Goal: Task Accomplishment & Management: Use online tool/utility

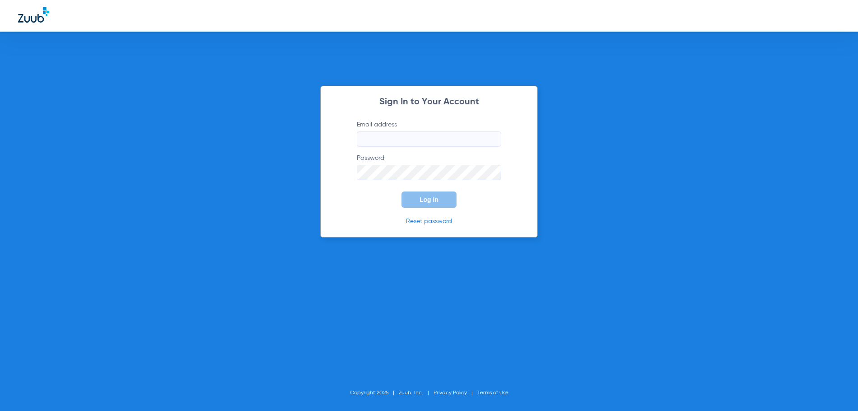
click at [367, 140] on input "Email address" at bounding box center [429, 138] width 144 height 15
type input "[EMAIL_ADDRESS][DOMAIN_NAME]"
click at [402, 191] on button "Log In" at bounding box center [429, 199] width 55 height 16
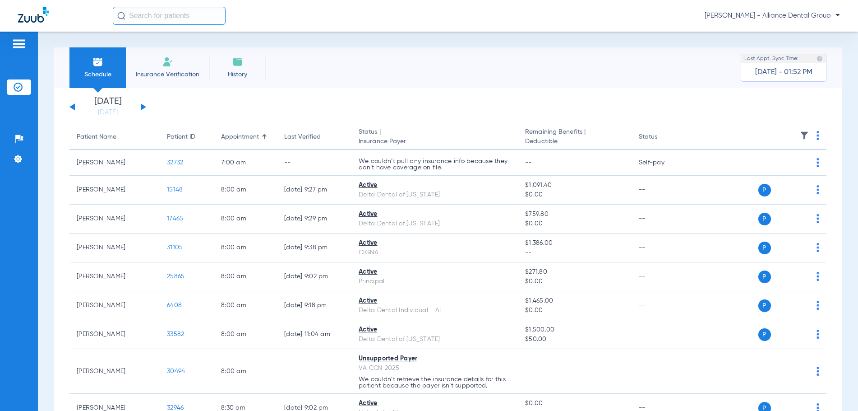
click at [170, 74] on span "Insurance Verification" at bounding box center [168, 74] width 70 height 9
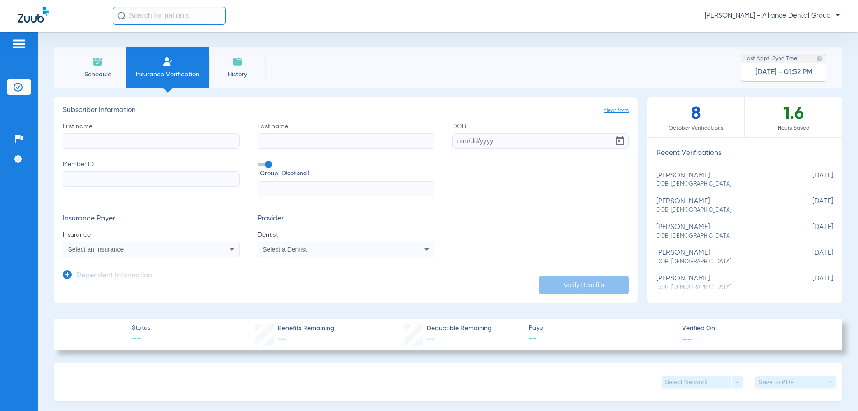
click at [79, 141] on input "First name" at bounding box center [151, 140] width 177 height 15
click at [104, 139] on input "First name Required" at bounding box center [151, 140] width 177 height 15
click at [96, 139] on input "Briam" at bounding box center [151, 140] width 177 height 15
type input "[PERSON_NAME]"
type input "Mushimba"
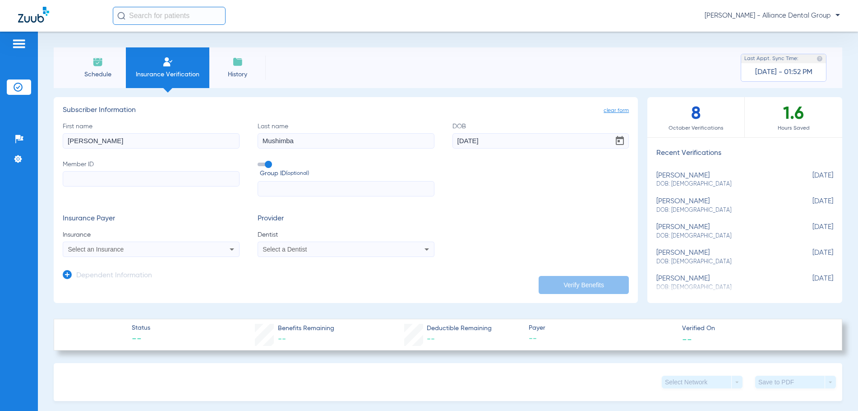
type input "[DATE]"
click at [74, 175] on input "Member ID" at bounding box center [151, 178] width 177 height 15
click at [75, 184] on input "Member ID Required" at bounding box center [151, 178] width 177 height 15
paste input "102197087000"
type input "102197087000"
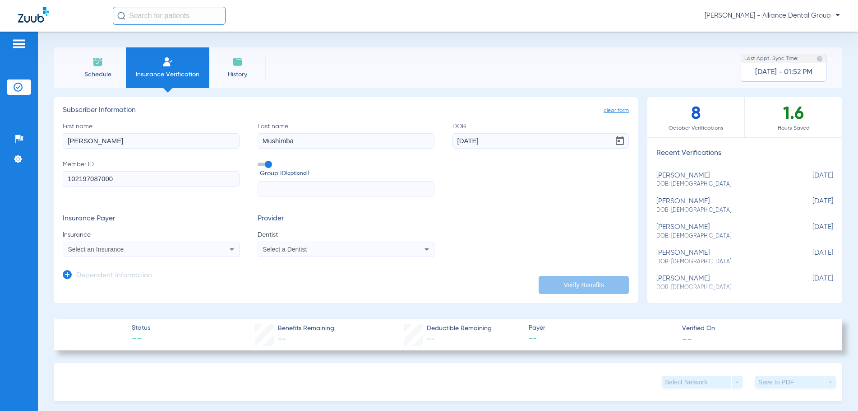
click at [69, 250] on span "Select an Insurance" at bounding box center [96, 249] width 56 height 7
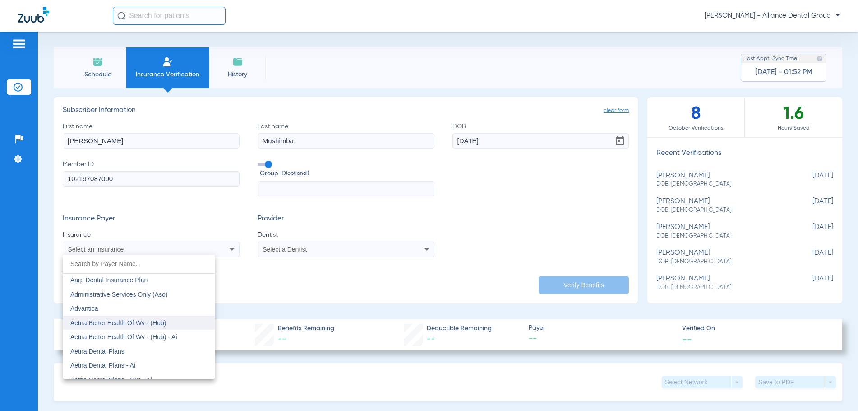
scroll to position [45, 0]
click at [122, 333] on span "Aetna Dental Plans" at bounding box center [97, 335] width 54 height 7
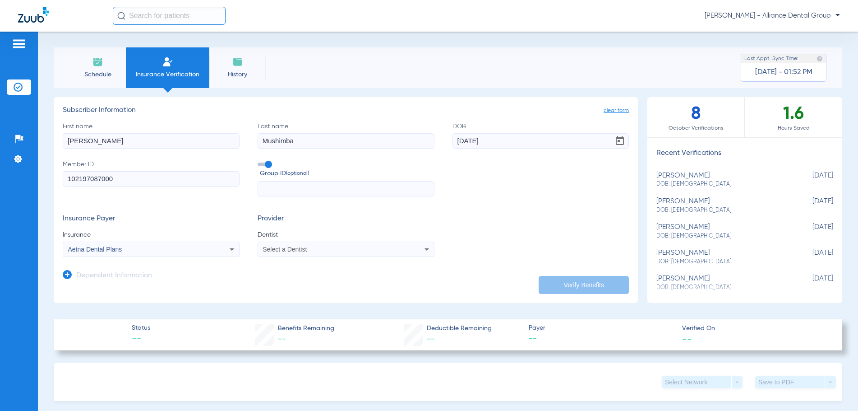
click at [270, 252] on span "Select a Dentist" at bounding box center [285, 249] width 44 height 7
type input "jyo"
click at [273, 278] on span "[PERSON_NAME]" at bounding box center [290, 280] width 53 height 7
click at [559, 284] on button "Verify Benefits" at bounding box center [584, 285] width 90 height 18
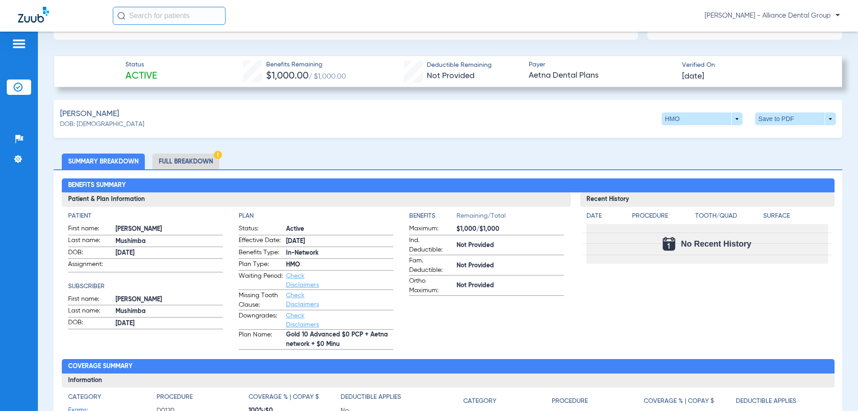
scroll to position [263, 0]
click at [172, 164] on li "Full Breakdown" at bounding box center [186, 162] width 67 height 16
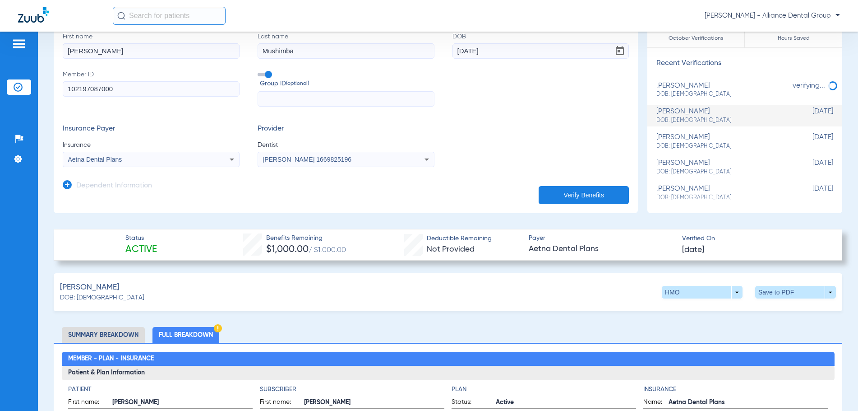
scroll to position [0, 0]
